Goal: Information Seeking & Learning: Learn about a topic

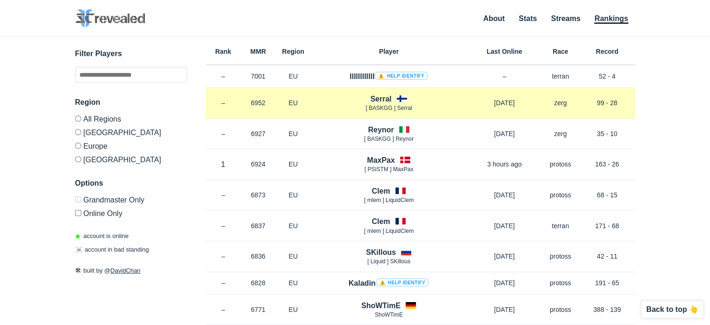
drag, startPoint x: 538, startPoint y: 100, endPoint x: 549, endPoint y: 100, distance: 10.3
click at [548, 100] on div "Rank – MMR 6952 Region EU Serral [ BASKGG ] Serral [DATE] Race zerg Record 99 -…" at bounding box center [421, 103] width 430 height 31
click at [559, 103] on p "zerg" at bounding box center [560, 102] width 37 height 9
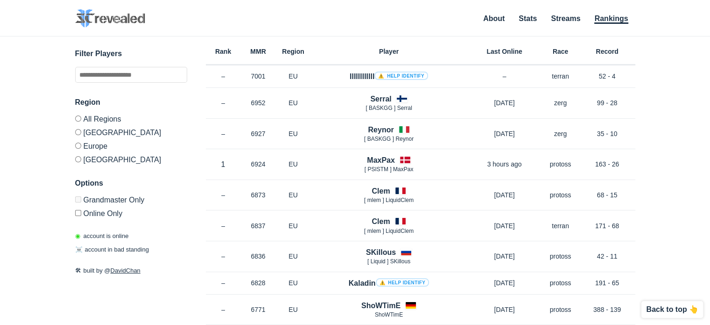
click at [86, 143] on label "Europe" at bounding box center [131, 146] width 112 height 14
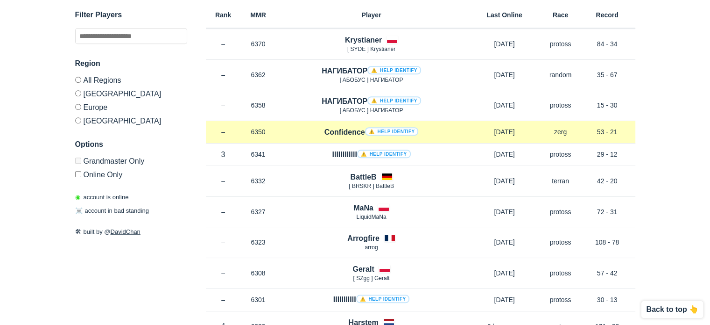
scroll to position [794, 0]
